Goal: Task Accomplishment & Management: Manage account settings

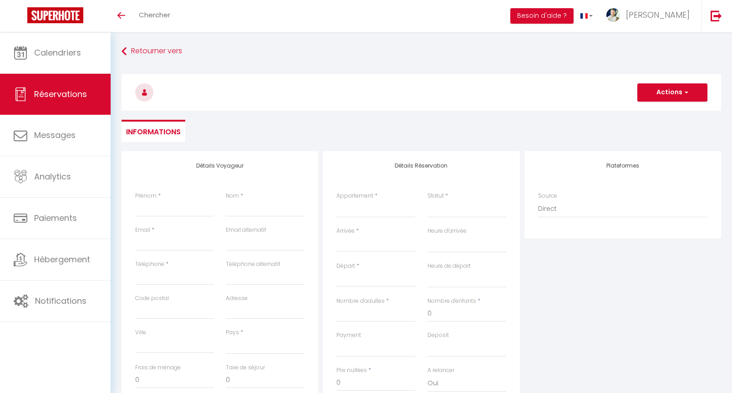
select select
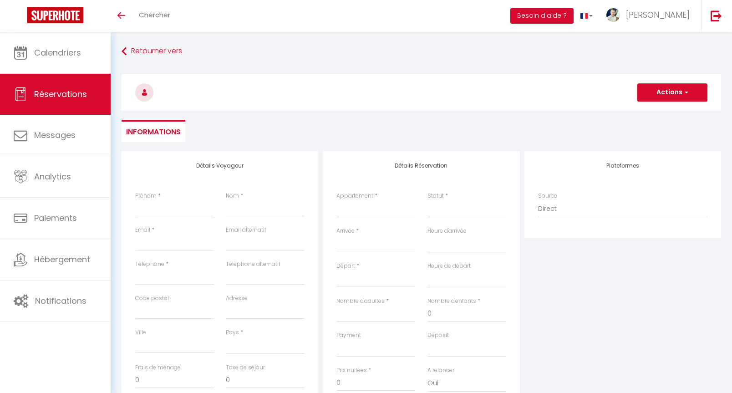
select select
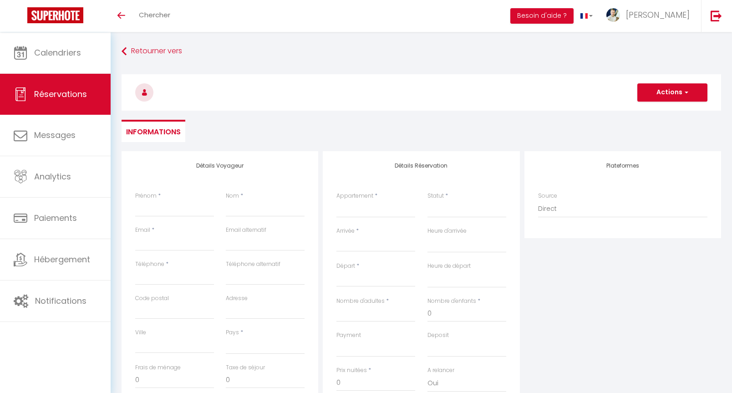
checkbox input "false"
select select
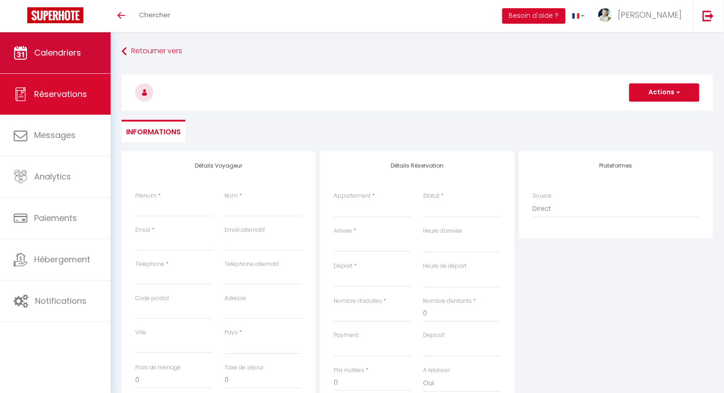
click at [38, 51] on span "Calendriers" at bounding box center [57, 52] width 47 height 11
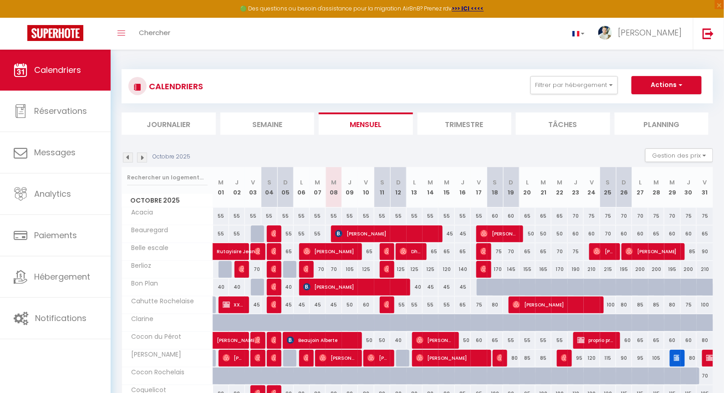
click at [660, 122] on li "Planning" at bounding box center [661, 123] width 94 height 22
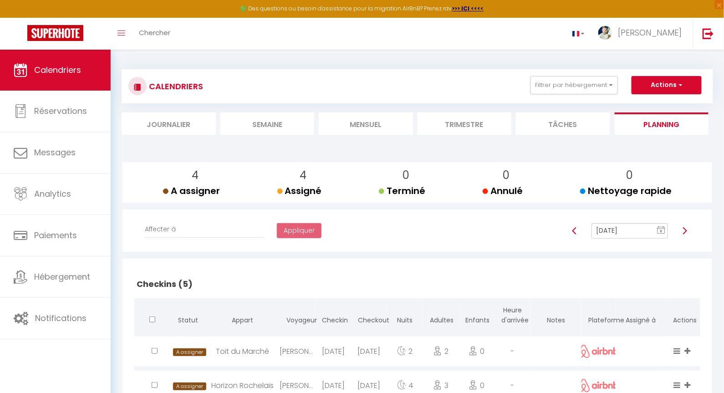
click at [381, 121] on li "Mensuel" at bounding box center [366, 123] width 94 height 22
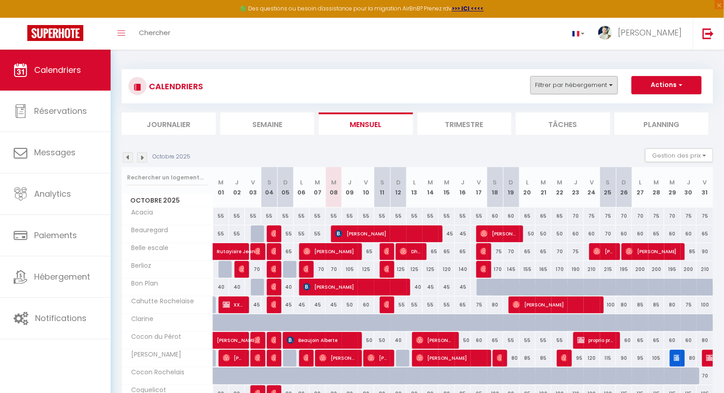
click at [585, 84] on button "Filtrer par hébergement" at bounding box center [573, 85] width 87 height 18
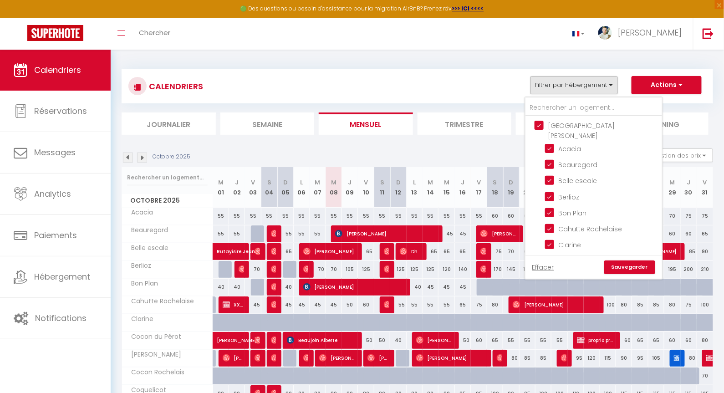
click at [540, 121] on input "[GEOGRAPHIC_DATA][PERSON_NAME]" at bounding box center [602, 125] width 137 height 9
checkbox input "false"
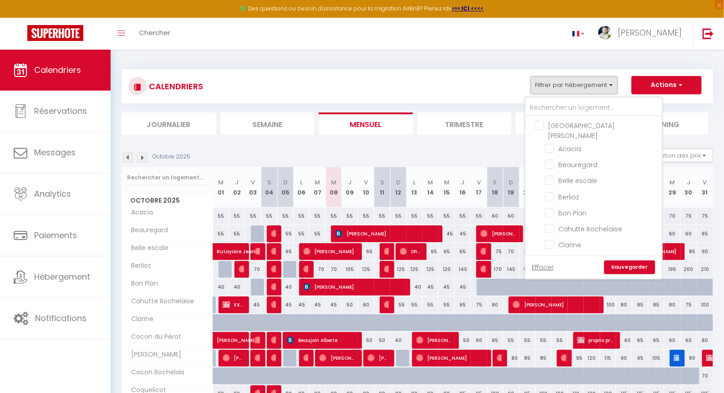
checkbox input "false"
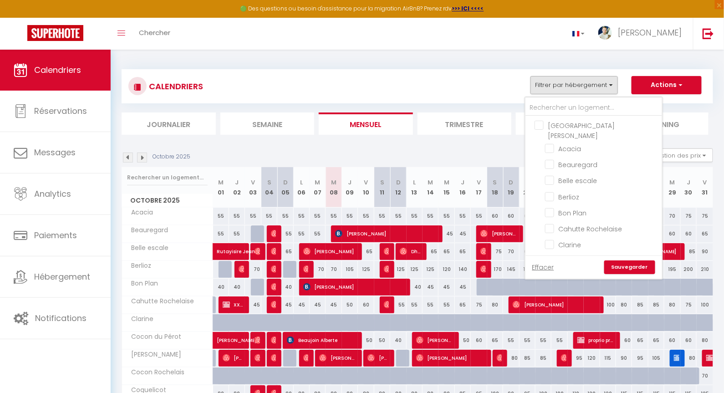
checkbox input "false"
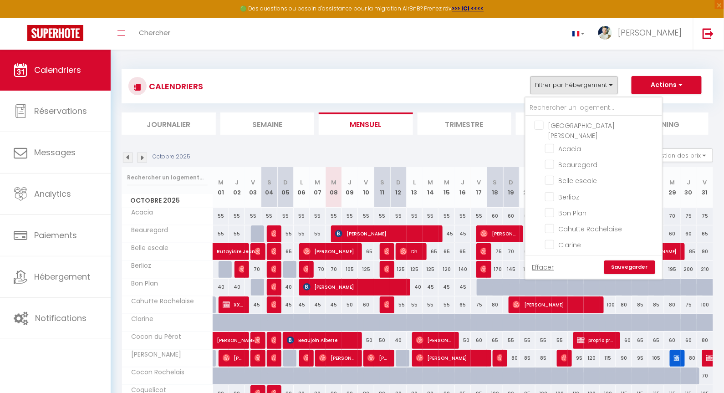
checkbox input "false"
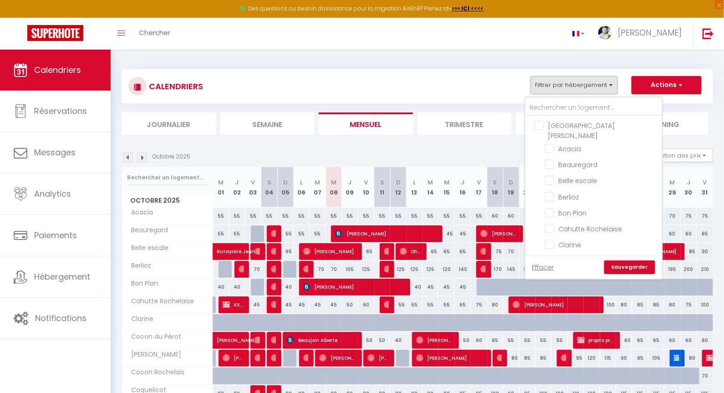
checkbox input "false"
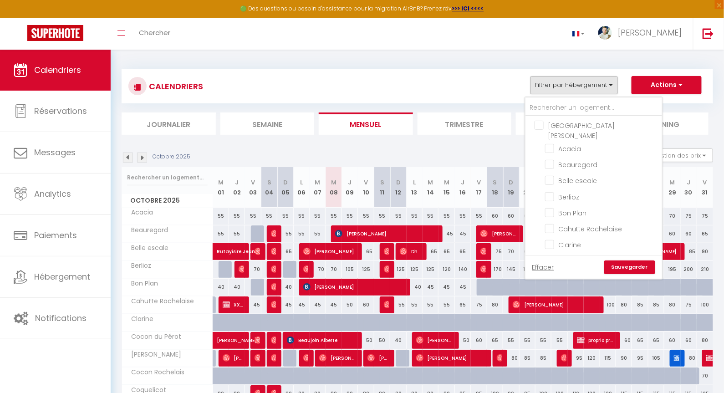
checkbox input "false"
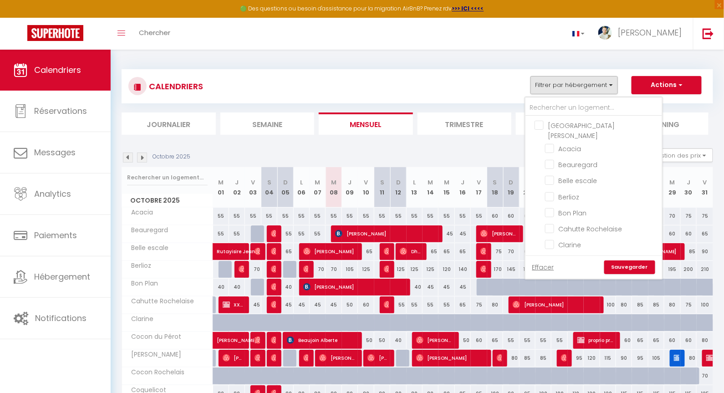
checkbox input "false"
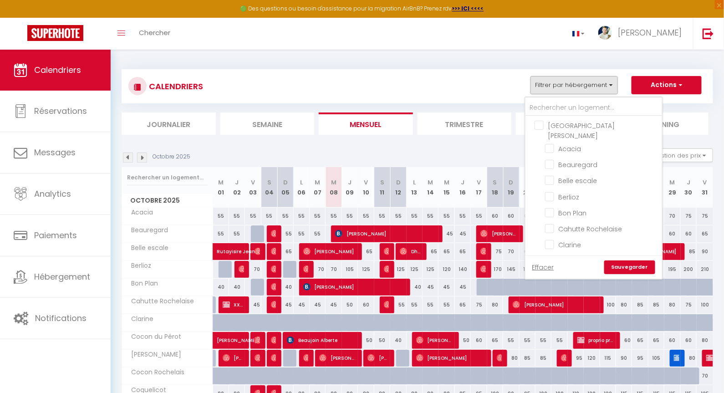
checkbox input "false"
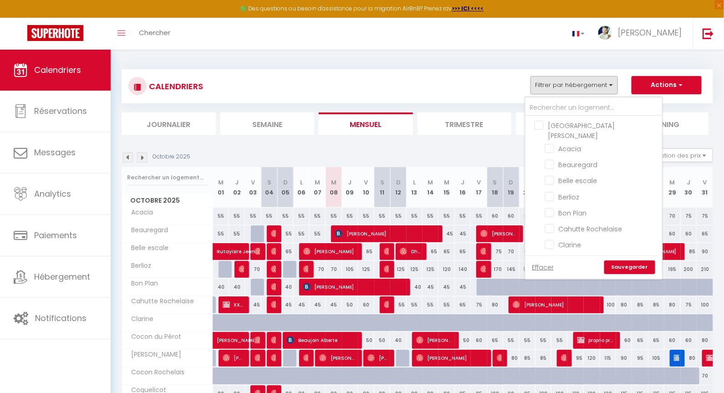
checkbox input "false"
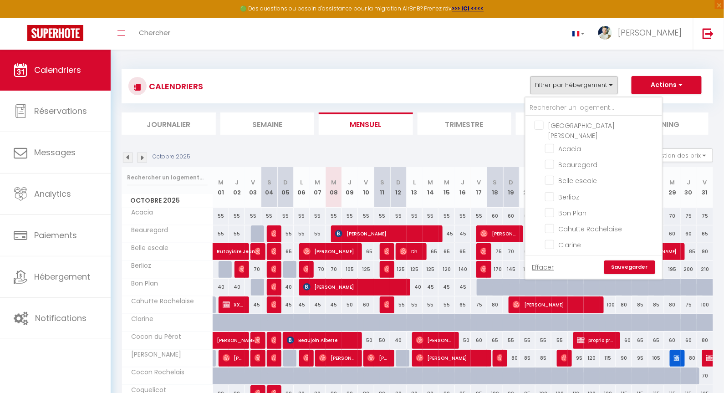
checkbox input "false"
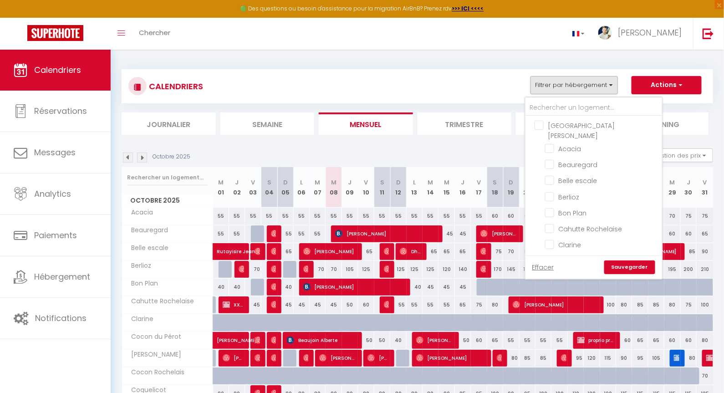
checkbox input "false"
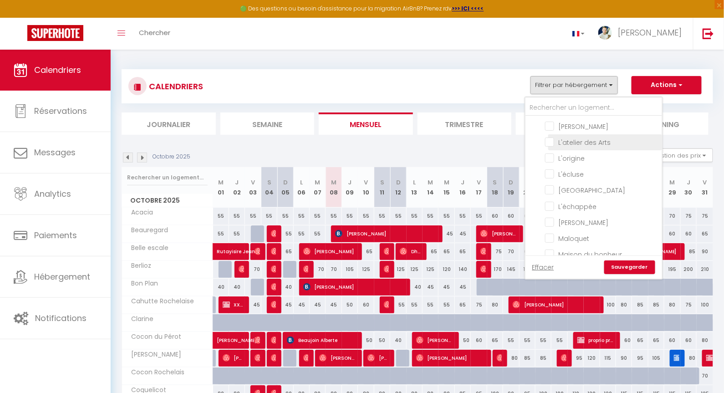
click at [584, 137] on input "L'atelier des Arts" at bounding box center [602, 141] width 114 height 9
checkbox input "true"
click at [638, 268] on link "Sauvegarder" at bounding box center [629, 267] width 51 height 14
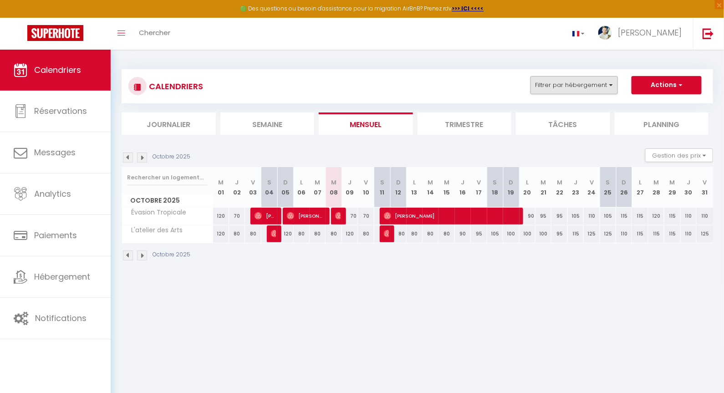
click at [589, 86] on button "Filtrer par hébergement" at bounding box center [573, 85] width 87 height 18
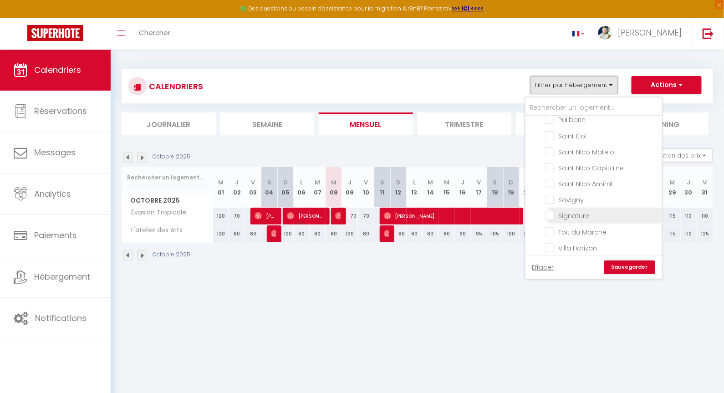
scroll to position [754, 0]
click at [552, 149] on input "Évasion Tropicale" at bounding box center [602, 153] width 114 height 9
checkbox input "false"
click at [627, 262] on link "Sauvegarder" at bounding box center [629, 267] width 51 height 14
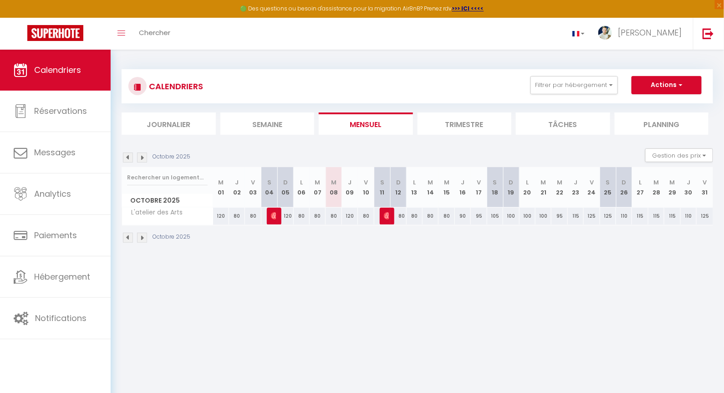
click at [128, 157] on img at bounding box center [128, 157] width 10 height 10
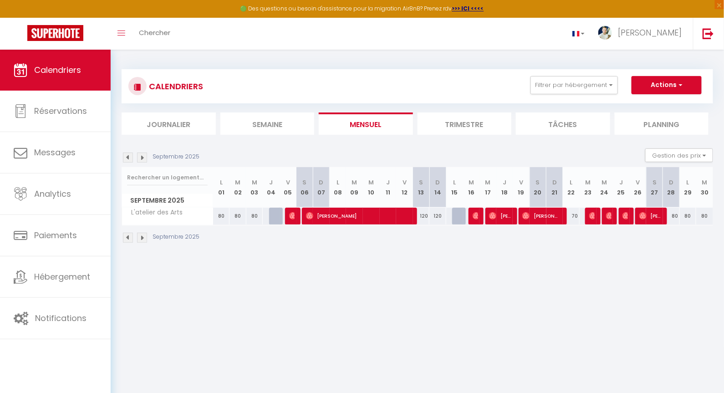
click at [139, 155] on img at bounding box center [142, 157] width 10 height 10
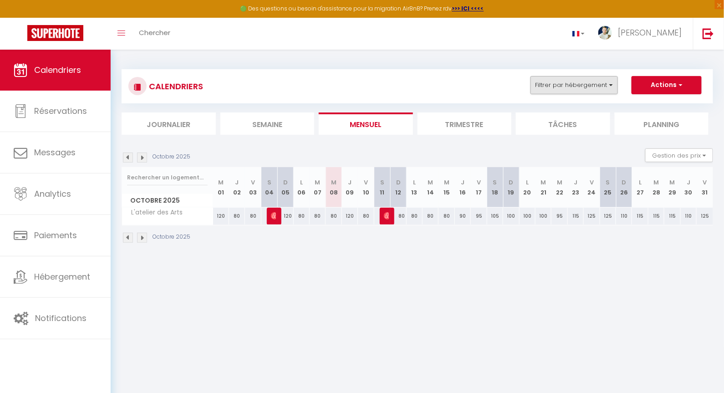
click at [569, 83] on button "Filtrer par hébergement" at bounding box center [573, 85] width 87 height 18
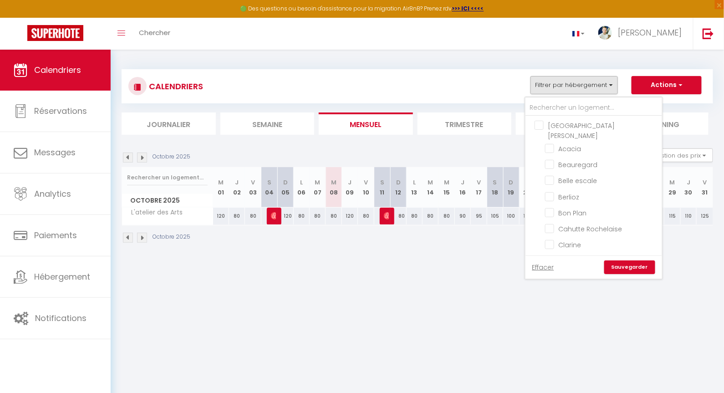
click at [542, 123] on input "[GEOGRAPHIC_DATA][PERSON_NAME]" at bounding box center [602, 125] width 137 height 9
checkbox input "true"
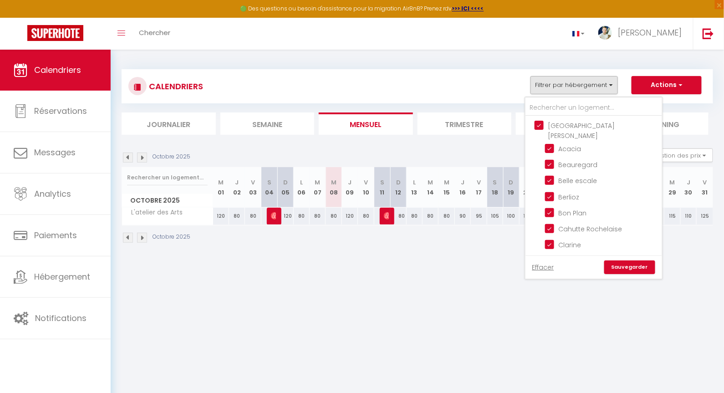
checkbox input "true"
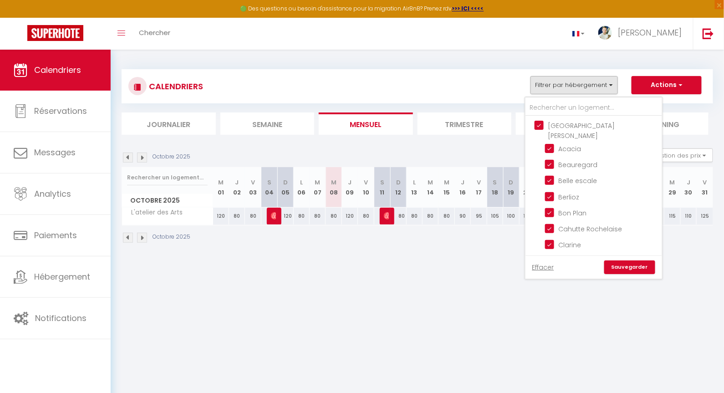
checkbox input "true"
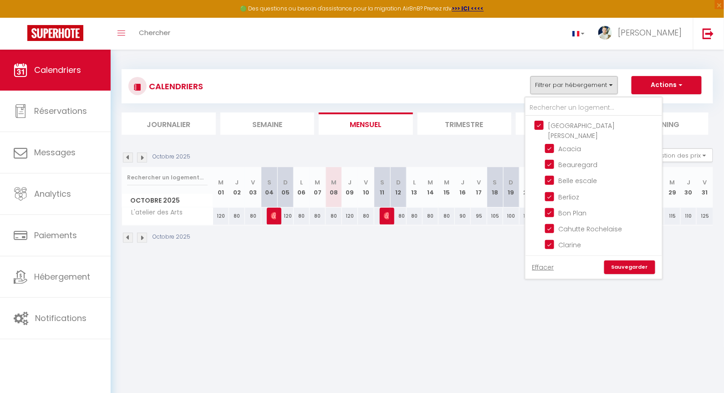
checkbox input "true"
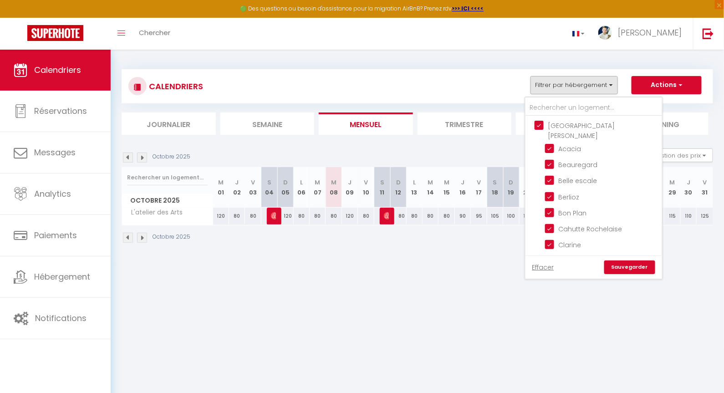
checkbox input "true"
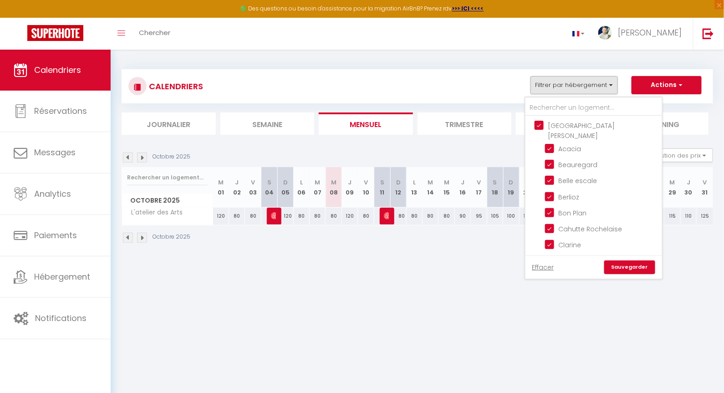
checkbox input "true"
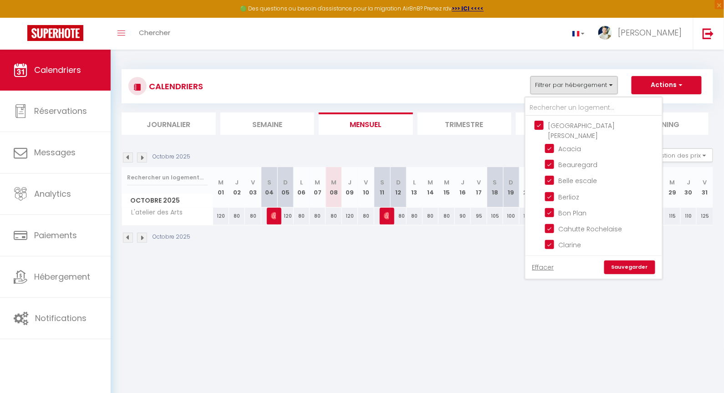
checkbox input "true"
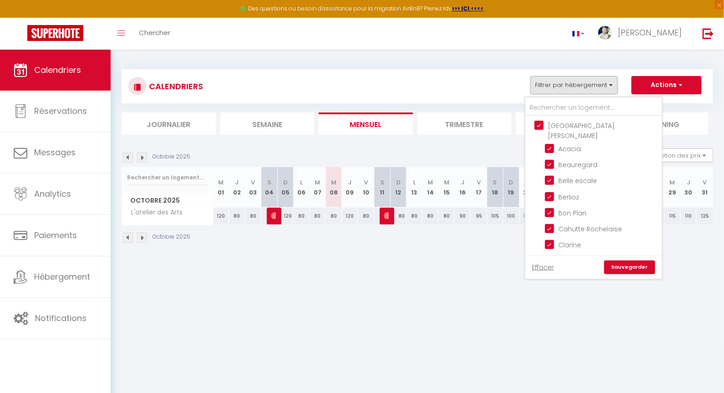
checkbox input "true"
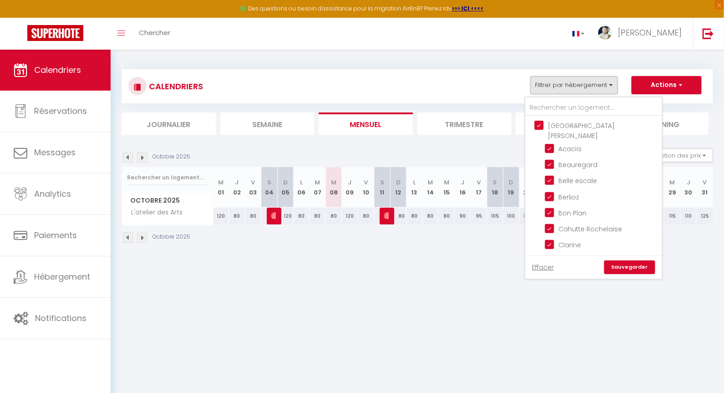
checkbox input "true"
checkbox input "false"
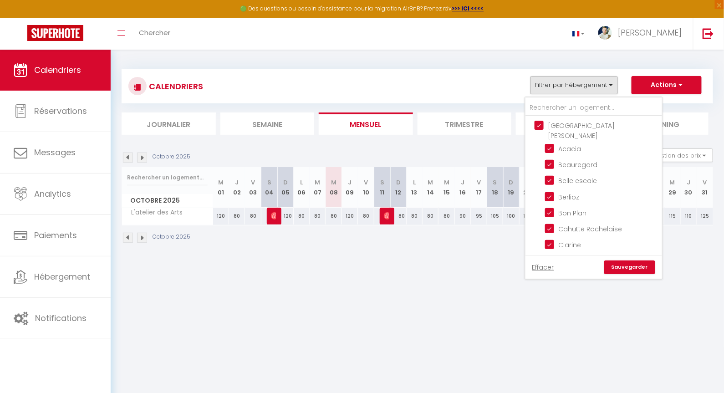
checkbox input "false"
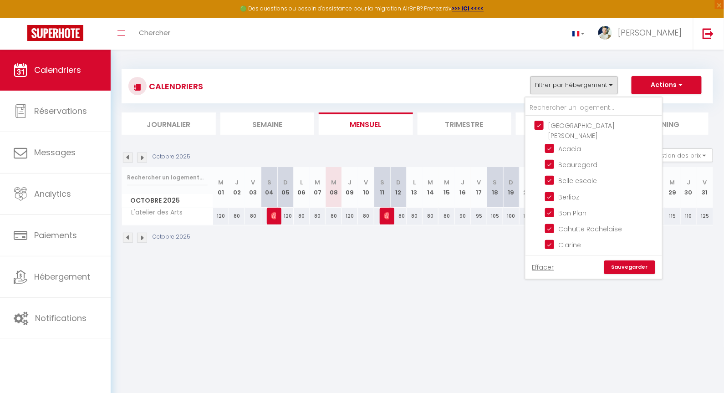
checkbox input "false"
click at [625, 267] on link "Sauvegarder" at bounding box center [629, 267] width 51 height 14
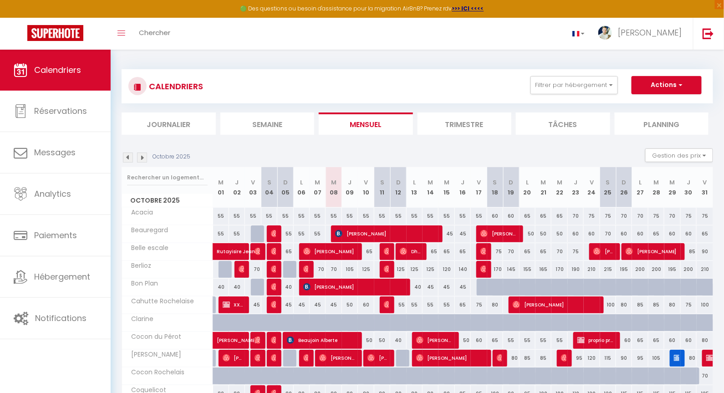
click at [674, 360] on img at bounding box center [676, 357] width 7 height 7
select select "OK"
select select "KO"
select select "0"
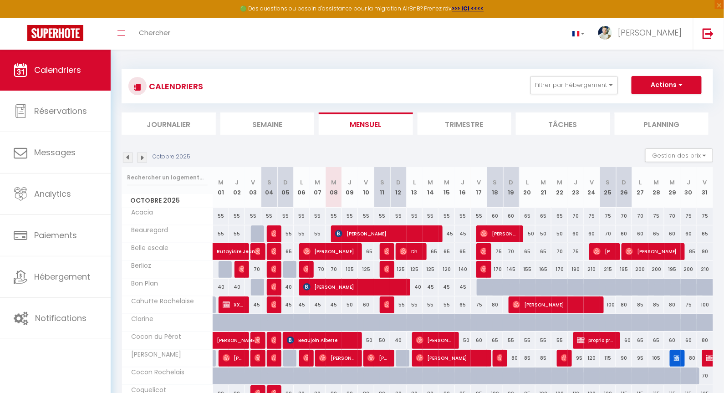
select select "1"
select select
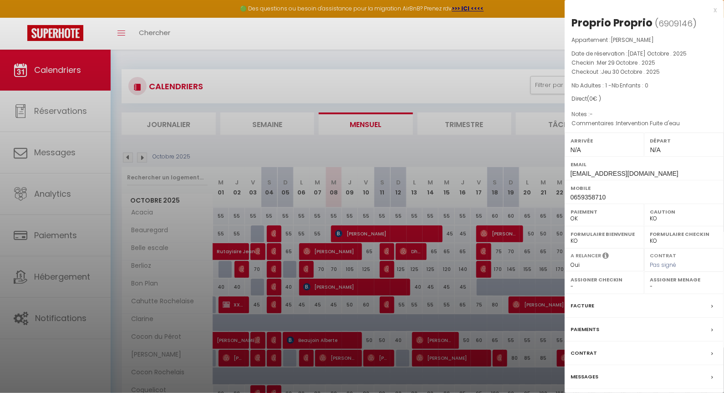
click at [491, 294] on div at bounding box center [362, 196] width 724 height 393
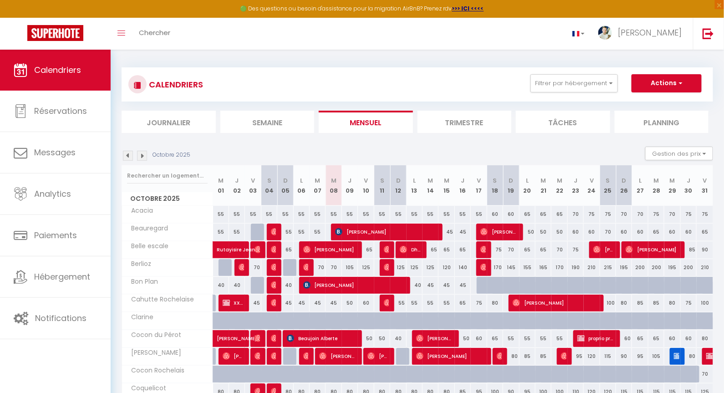
scroll to position [230, 0]
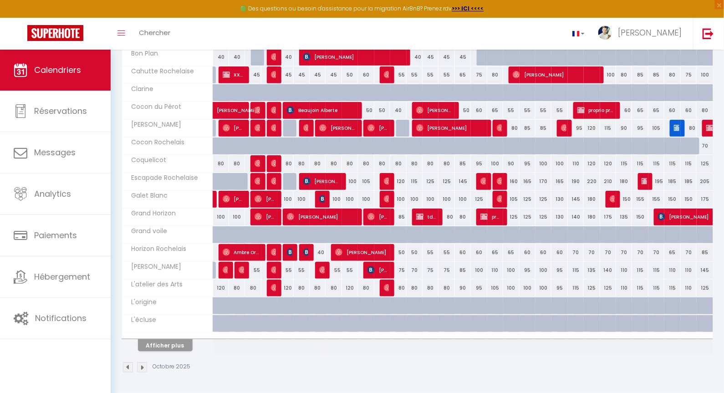
drag, startPoint x: 169, startPoint y: 344, endPoint x: 344, endPoint y: 278, distance: 186.4
click at [169, 344] on button "Afficher plus" at bounding box center [165, 345] width 55 height 12
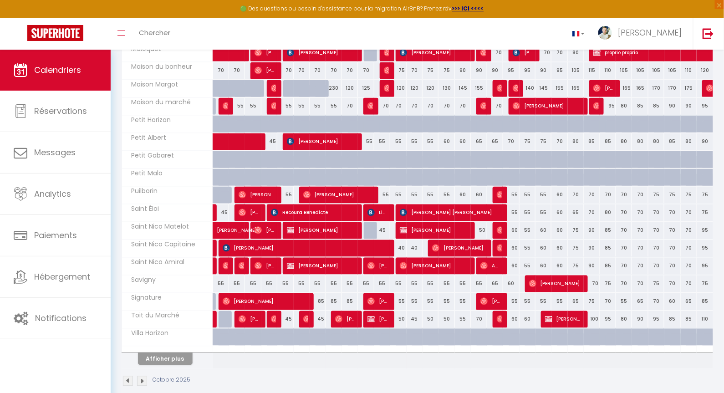
scroll to position [587, 0]
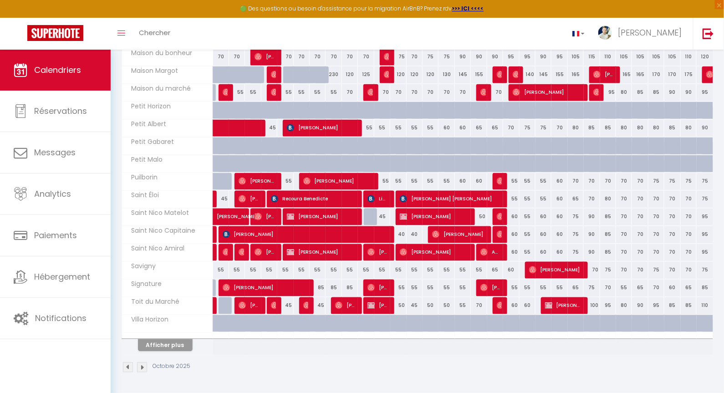
click at [175, 345] on button "Afficher plus" at bounding box center [165, 345] width 55 height 12
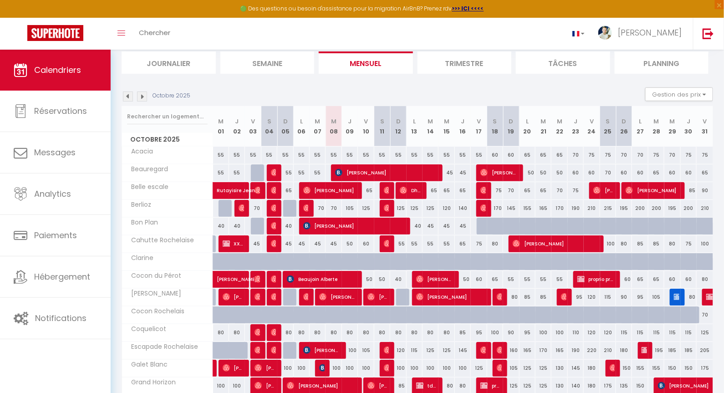
scroll to position [88, 0]
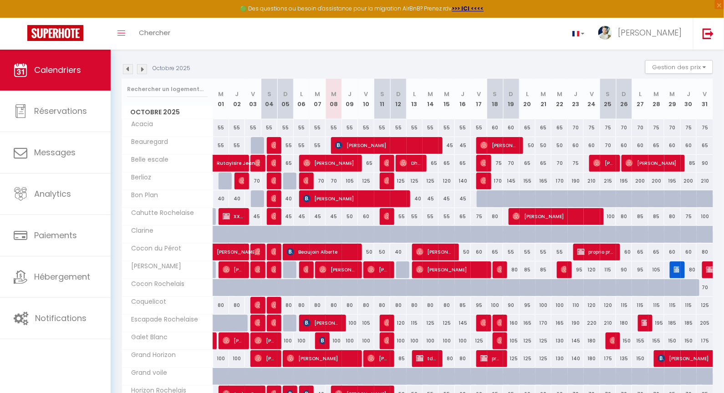
drag, startPoint x: 413, startPoint y: 66, endPoint x: 409, endPoint y: 62, distance: 6.1
click at [413, 66] on div "Octobre 2025 Gestion des prix Nb Nuits minimum Règles Disponibilité" at bounding box center [416, 69] width 591 height 19
